Goal: Task Accomplishment & Management: Manage account settings

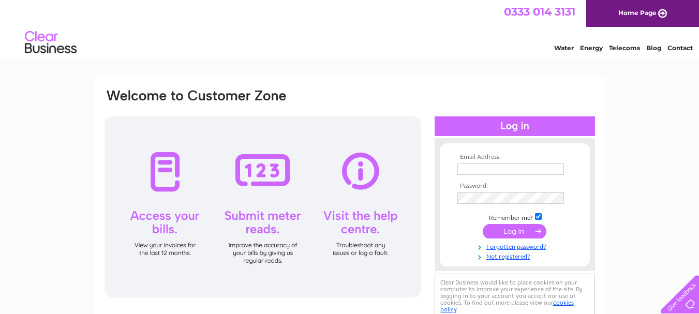
click at [485, 168] on input "text" at bounding box center [511, 169] width 107 height 11
type input "mail@pioneerfeed.co.uk"
click at [517, 232] on input "submit" at bounding box center [515, 231] width 64 height 14
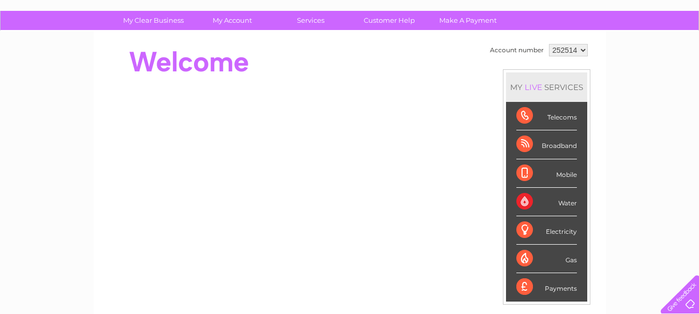
scroll to position [42, 0]
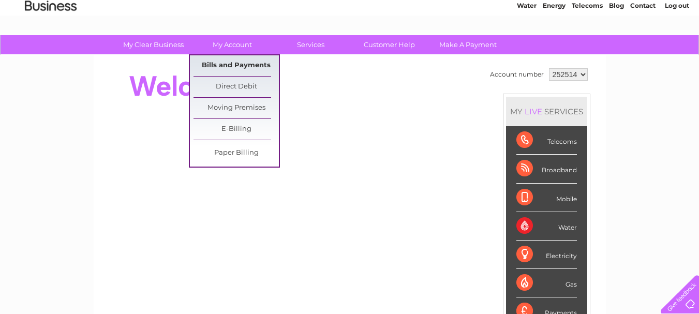
click at [241, 63] on link "Bills and Payments" at bounding box center [236, 65] width 85 height 21
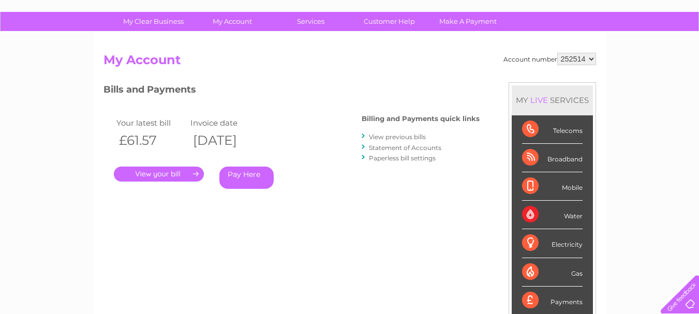
scroll to position [52, 0]
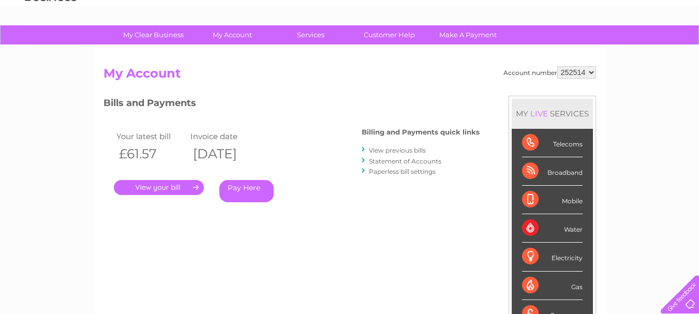
click at [162, 188] on link "." at bounding box center [159, 187] width 90 height 15
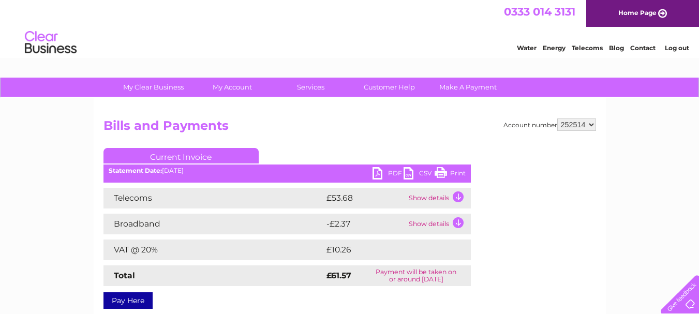
click at [187, 157] on link "Current Invoice" at bounding box center [181, 156] width 155 height 16
click at [389, 174] on link "PDF" at bounding box center [388, 174] width 31 height 15
click at [458, 199] on td "Show details" at bounding box center [438, 198] width 65 height 21
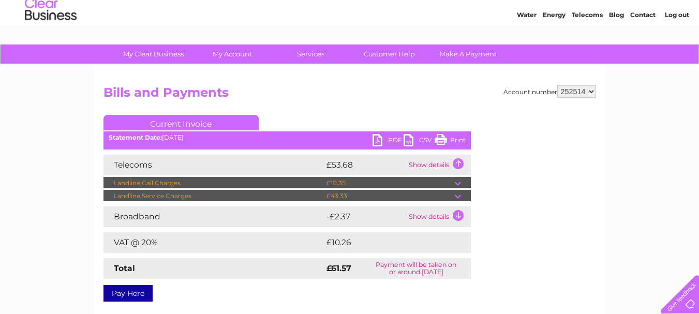
scroll to position [52, 0]
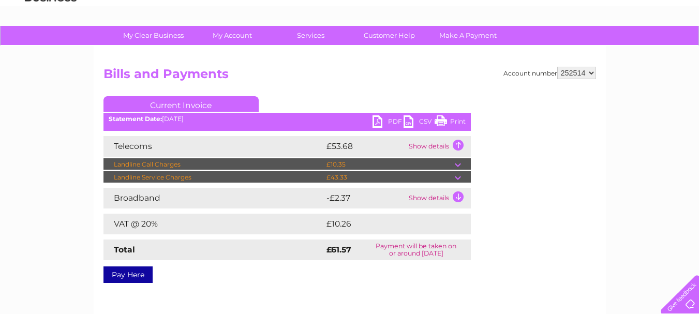
click at [456, 197] on td "Show details" at bounding box center [438, 198] width 65 height 21
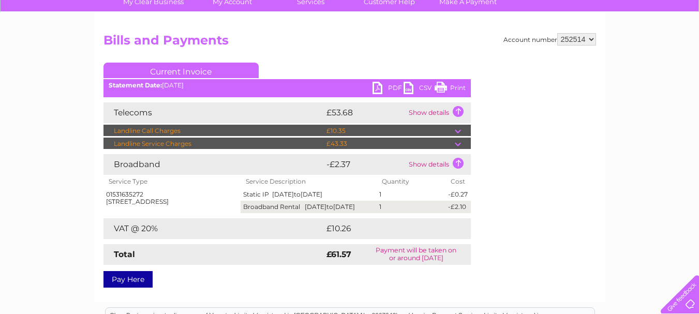
scroll to position [104, 0]
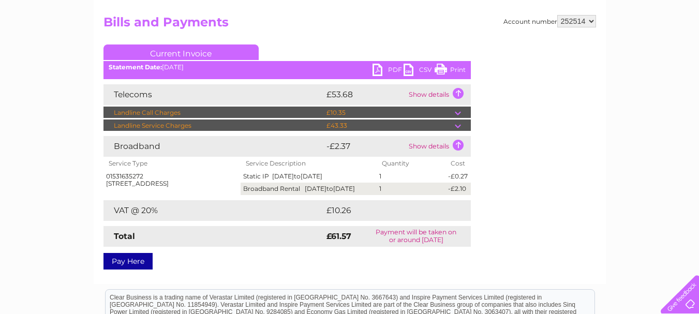
click at [460, 115] on td at bounding box center [463, 113] width 16 height 12
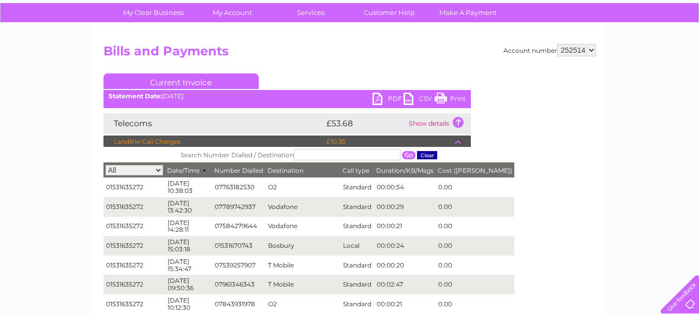
scroll to position [52, 0]
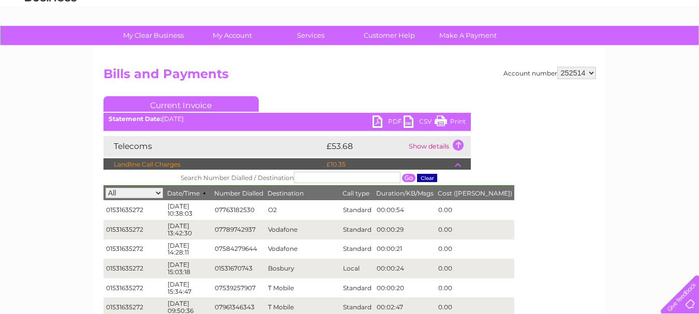
click at [456, 166] on td at bounding box center [463, 164] width 16 height 12
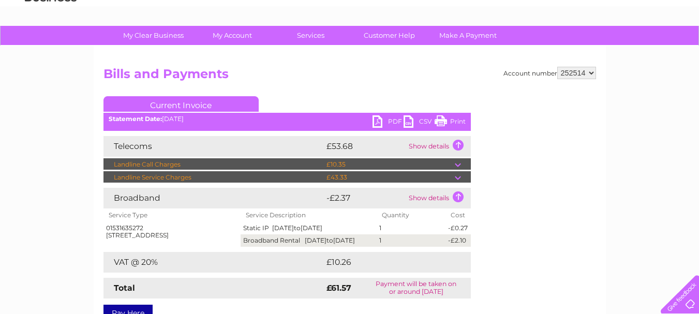
click at [457, 178] on td at bounding box center [463, 177] width 16 height 12
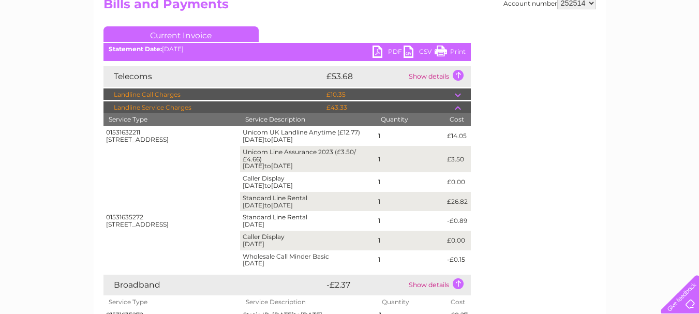
scroll to position [104, 0]
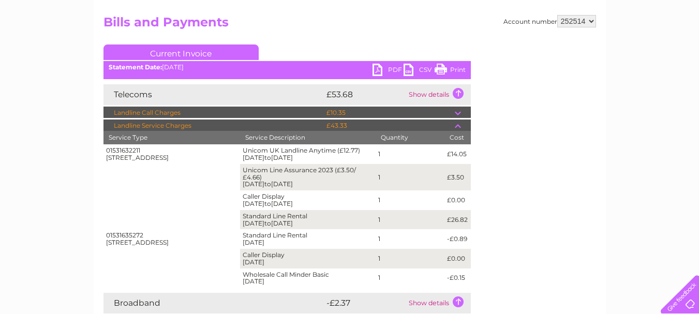
click at [457, 128] on td at bounding box center [463, 126] width 16 height 12
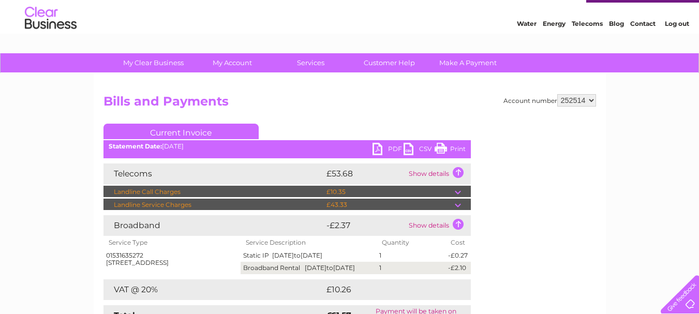
scroll to position [0, 0]
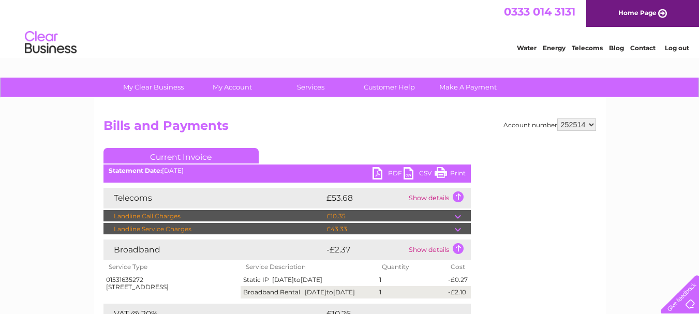
click at [678, 50] on link "Log out" at bounding box center [677, 48] width 24 height 8
